Goal: Find specific page/section: Find specific page/section

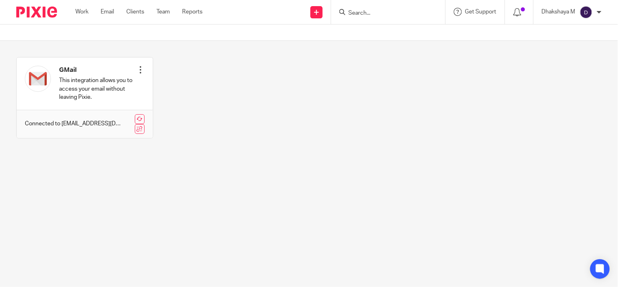
click at [361, 8] on form at bounding box center [391, 12] width 87 height 10
click at [363, 14] on input "Search" at bounding box center [384, 13] width 73 height 7
type input "J"
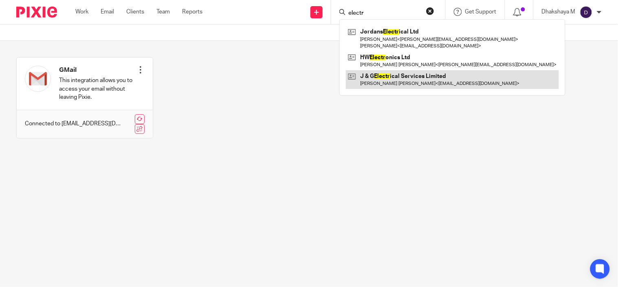
type input "electr"
click at [393, 78] on link at bounding box center [452, 79] width 213 height 19
